Goal: Task Accomplishment & Management: Manage account settings

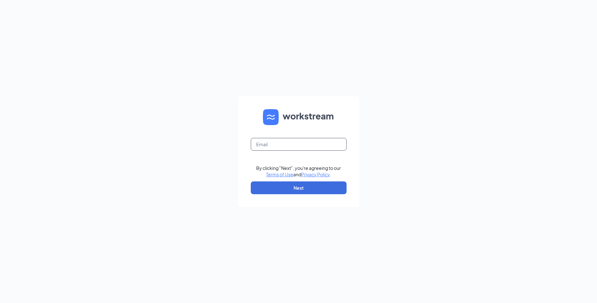
click at [314, 143] on input "text" at bounding box center [299, 144] width 96 height 13
type input "maribel@goldencakesinc.com"
click at [306, 193] on button "Next" at bounding box center [299, 187] width 96 height 13
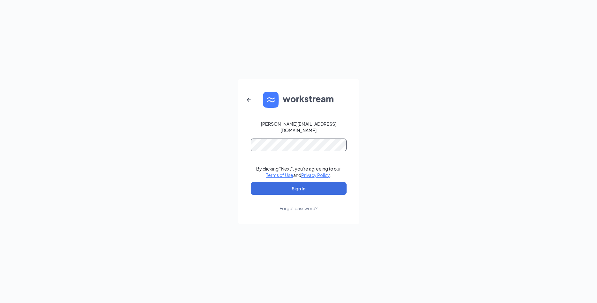
click at [251, 182] on button "Sign In" at bounding box center [299, 188] width 96 height 13
click at [313, 186] on button "Sign In" at bounding box center [299, 188] width 96 height 13
click at [251, 182] on button "Sign In" at bounding box center [299, 188] width 96 height 13
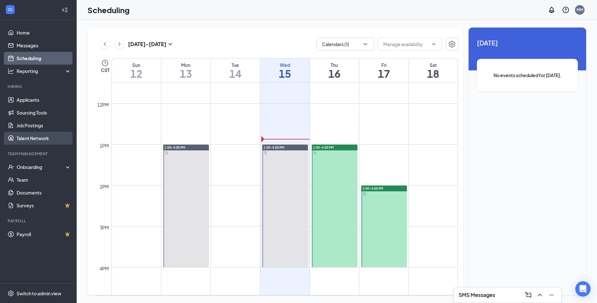
scroll to position [349, 0]
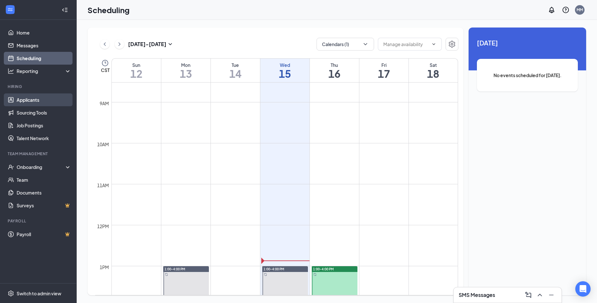
click at [34, 103] on link "Applicants" at bounding box center [44, 99] width 55 height 13
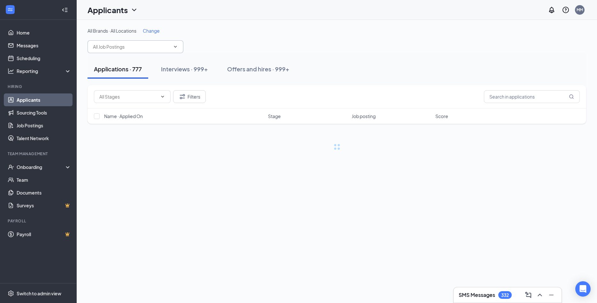
click at [147, 48] on input "text" at bounding box center [131, 46] width 77 height 7
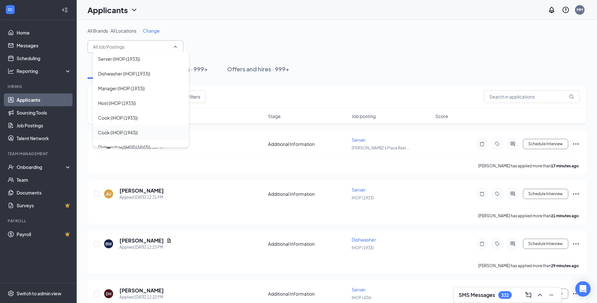
scroll to position [34, 0]
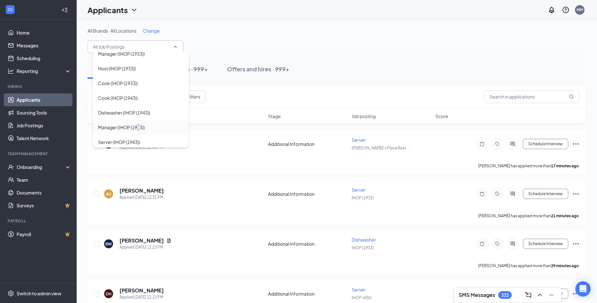
click at [139, 127] on div "Manager (IHOP (1943))" at bounding box center [121, 127] width 47 height 7
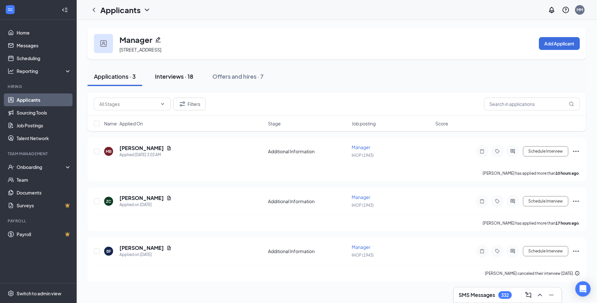
click at [165, 74] on div "Interviews · 18" at bounding box center [174, 76] width 38 height 8
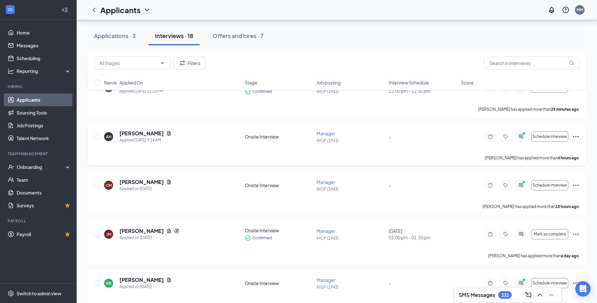
scroll to position [65, 0]
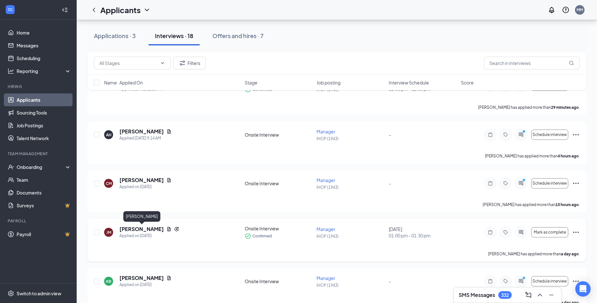
click at [146, 230] on h5 "[PERSON_NAME]" at bounding box center [141, 228] width 44 height 7
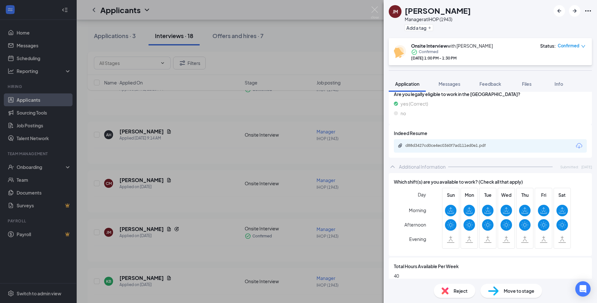
scroll to position [241, 0]
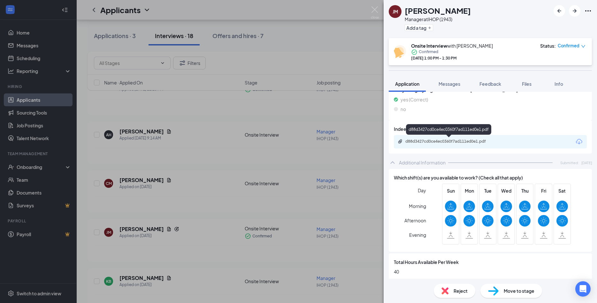
click at [461, 139] on div "d88d3427cd0ce4ec0360f7ad111ed0e1.pdf" at bounding box center [449, 141] width 89 height 5
click at [210, 156] on div "[PERSON_NAME] Manager at IHOP (1943) Add a tag Onsite Interview with [PERSON_NA…" at bounding box center [298, 151] width 597 height 303
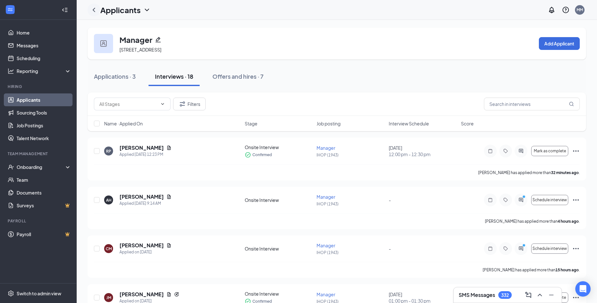
click at [98, 11] on div at bounding box center [94, 10] width 13 height 13
click at [110, 77] on div "Applications · 3" at bounding box center [115, 76] width 42 height 8
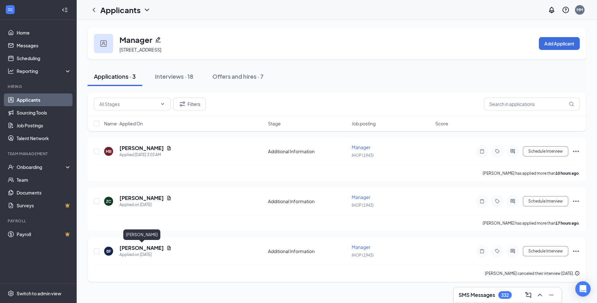
click at [130, 249] on h5 "[PERSON_NAME]" at bounding box center [141, 247] width 44 height 7
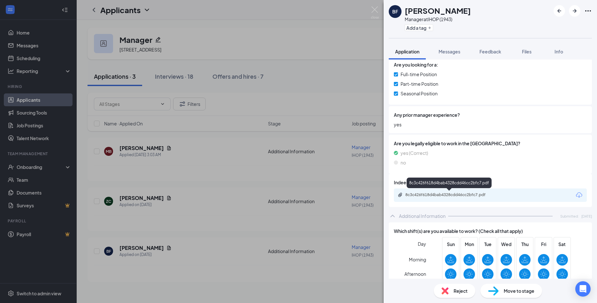
scroll to position [172, 0]
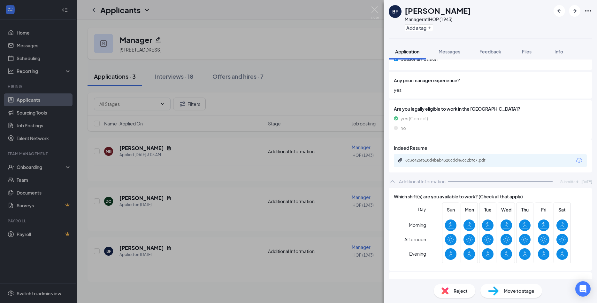
click at [456, 167] on div "8c3c426f618d4bab4328cdd46cc2bfc7.pdf" at bounding box center [490, 160] width 193 height 13
click at [454, 161] on div "8c3c426f618d4bab4328cdd46cc2bfc7.pdf" at bounding box center [449, 159] width 89 height 5
click at [352, 60] on div "BF [PERSON_NAME] Manager at IHOP (1943) Add a tag Application Messages Feedback…" at bounding box center [298, 151] width 597 height 303
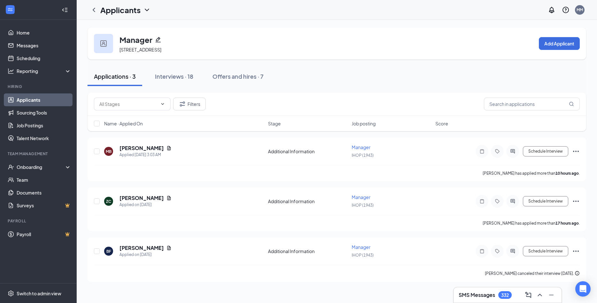
click at [313, 39] on div "Manager [STREET_ADDRESS] Add Applicant" at bounding box center [337, 43] width 499 height 32
drag, startPoint x: 578, startPoint y: 9, endPoint x: 574, endPoint y: 11, distance: 3.9
click at [578, 10] on div "MM" at bounding box center [580, 9] width 6 height 5
click at [578, 11] on div "MM" at bounding box center [580, 9] width 6 height 5
click at [522, 98] on div "Log out" at bounding box center [547, 98] width 69 height 6
